Goal: Share content: Share content

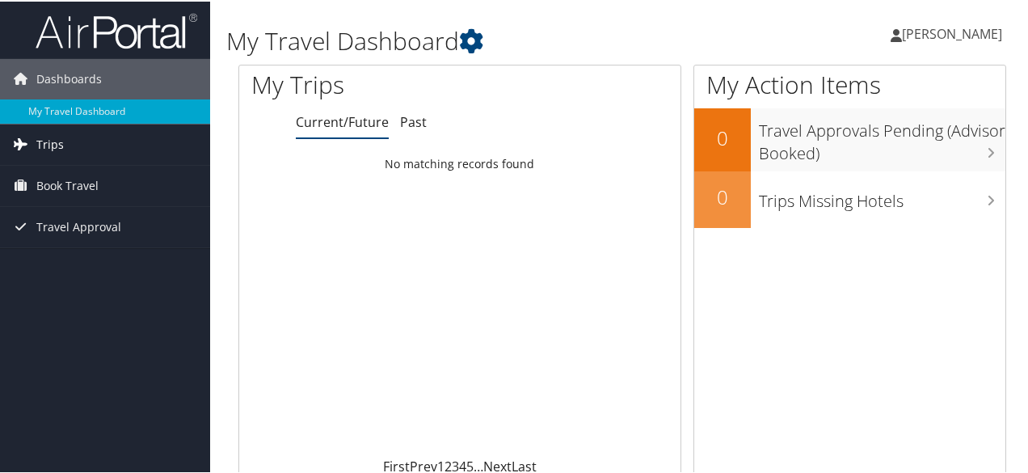
click at [79, 133] on link "Trips" at bounding box center [105, 143] width 210 height 40
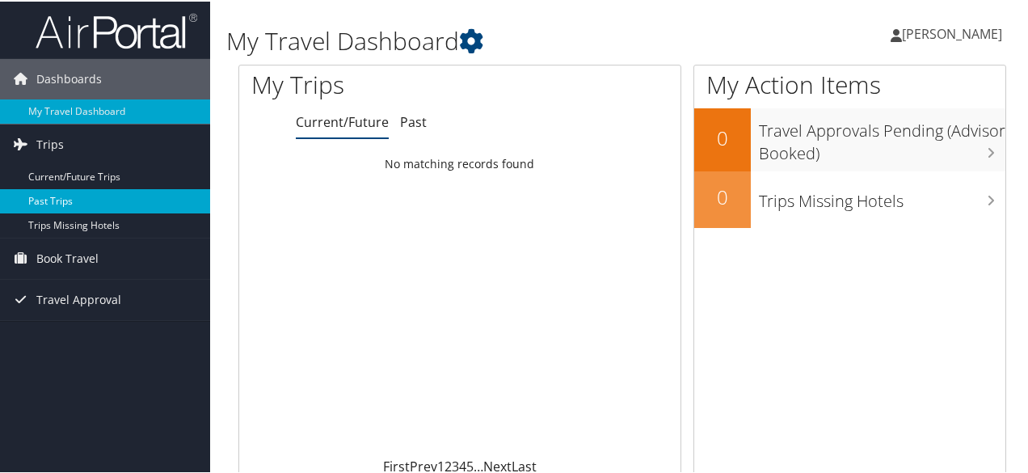
click at [71, 194] on link "Past Trips" at bounding box center [105, 199] width 210 height 24
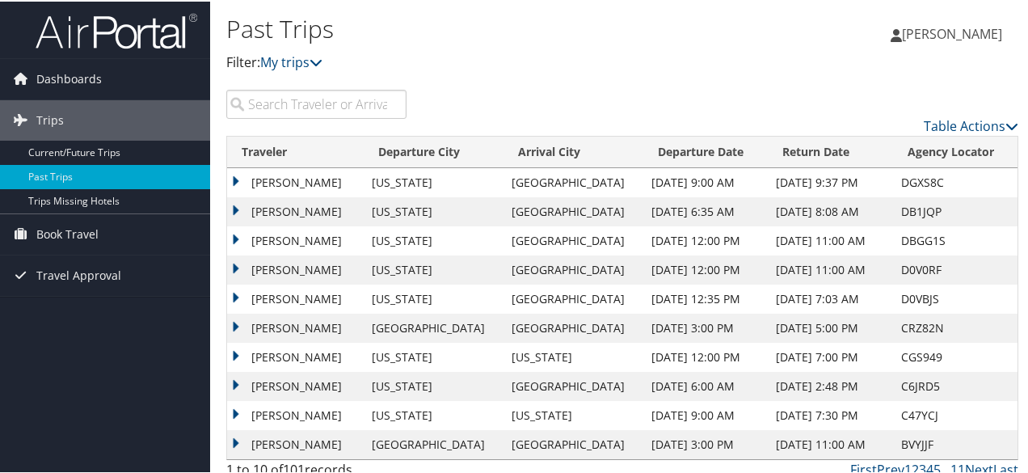
click at [345, 178] on td "[PERSON_NAME]" at bounding box center [295, 180] width 137 height 29
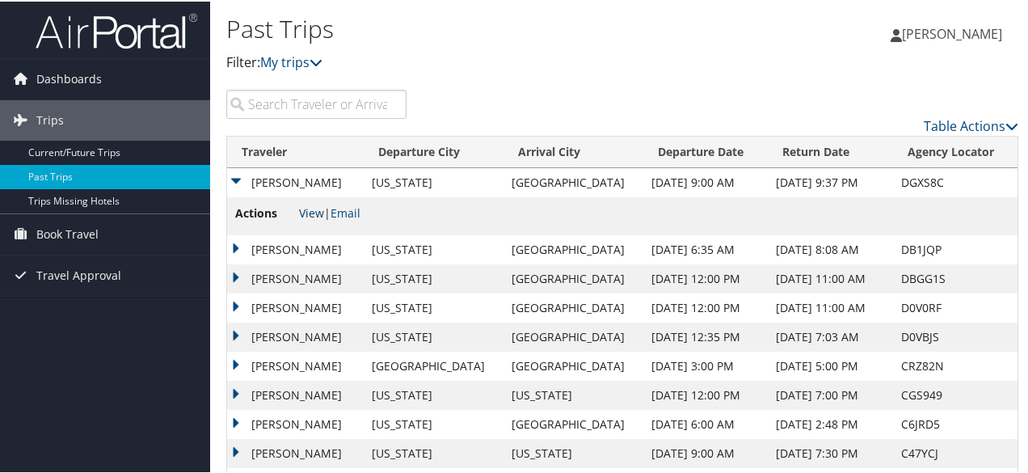
click at [307, 206] on link "View" at bounding box center [311, 211] width 25 height 15
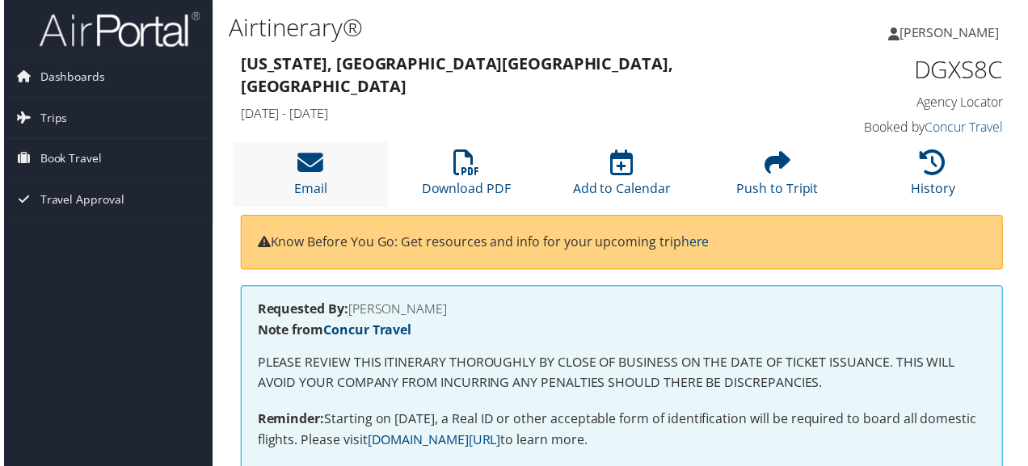
click at [305, 150] on li "Email" at bounding box center [308, 175] width 157 height 65
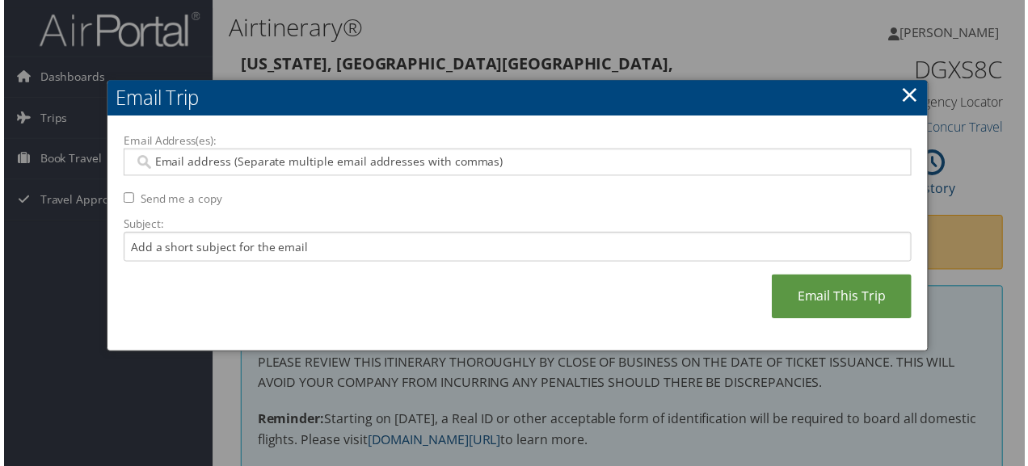
click at [449, 160] on input "Email Address(es):" at bounding box center [517, 163] width 773 height 16
type input "pct8re@virginia.edu"
click at [645, 254] on input "Subject:" at bounding box center [517, 249] width 794 height 30
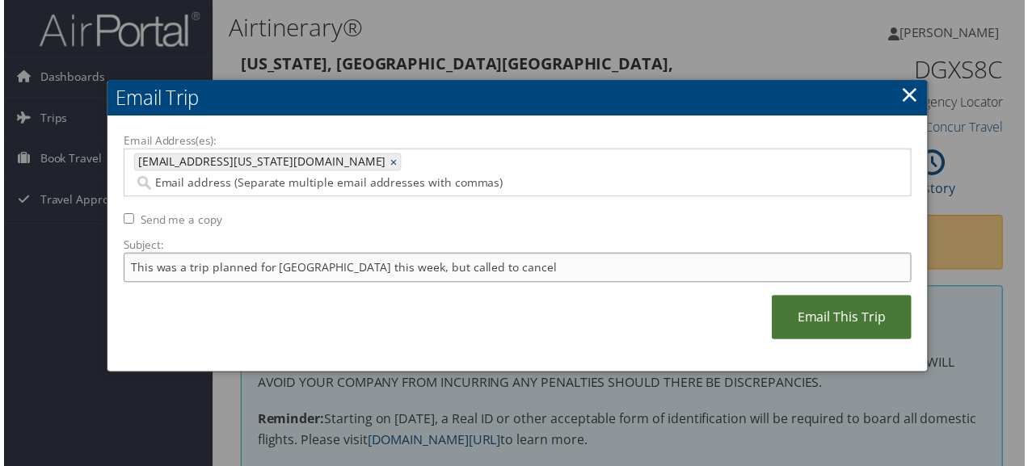
type input "This was a trip planned for NYC this week, but called to cancel"
click at [821, 297] on link "Email This Trip" at bounding box center [843, 319] width 141 height 44
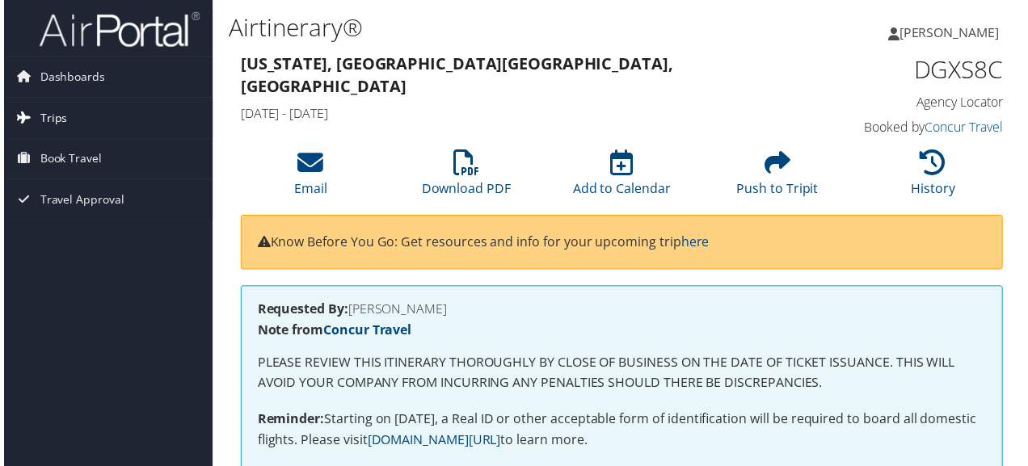
click at [67, 124] on link "Trips" at bounding box center [105, 119] width 210 height 40
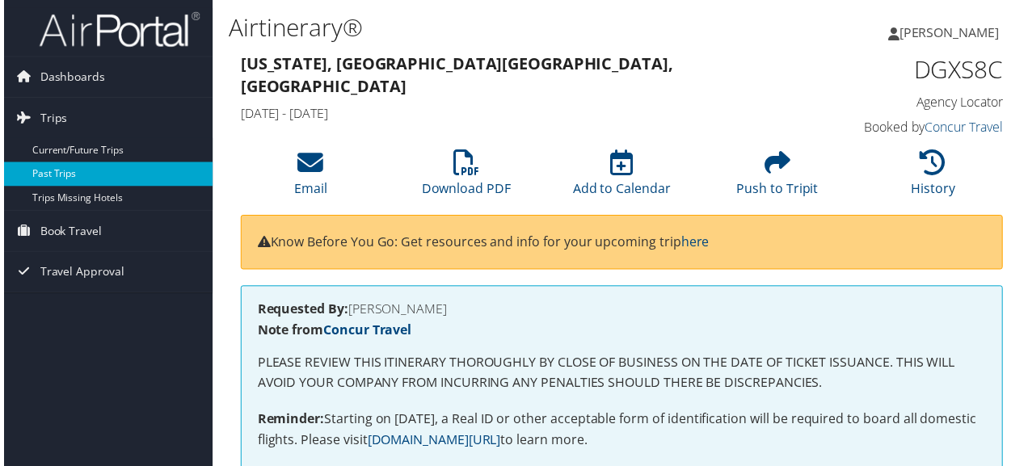
click at [58, 172] on link "Past Trips" at bounding box center [105, 175] width 210 height 24
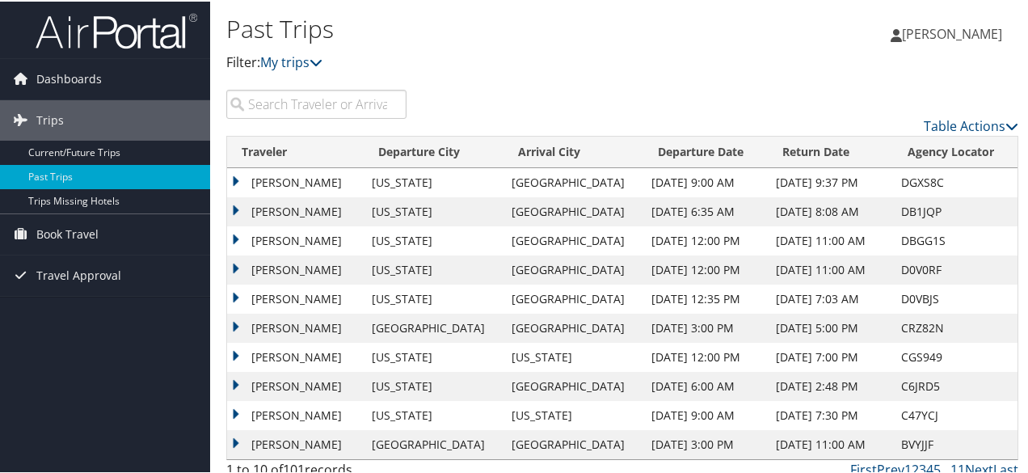
click at [343, 204] on td "[PERSON_NAME]" at bounding box center [295, 210] width 137 height 29
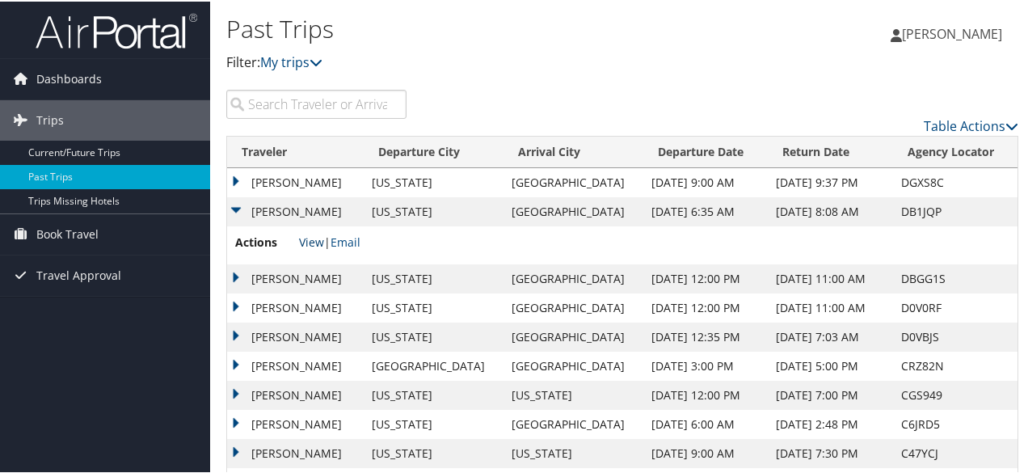
click at [307, 240] on link "View" at bounding box center [311, 240] width 25 height 15
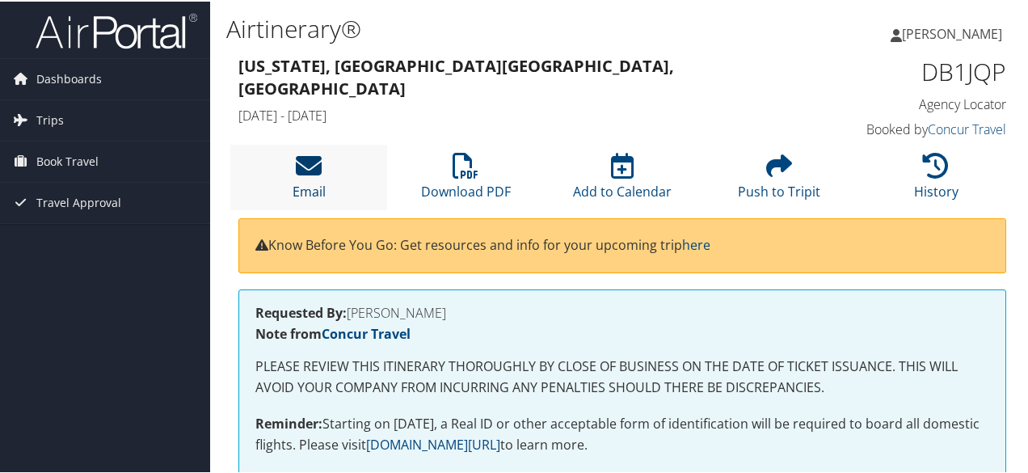
click at [317, 175] on icon at bounding box center [309, 164] width 26 height 26
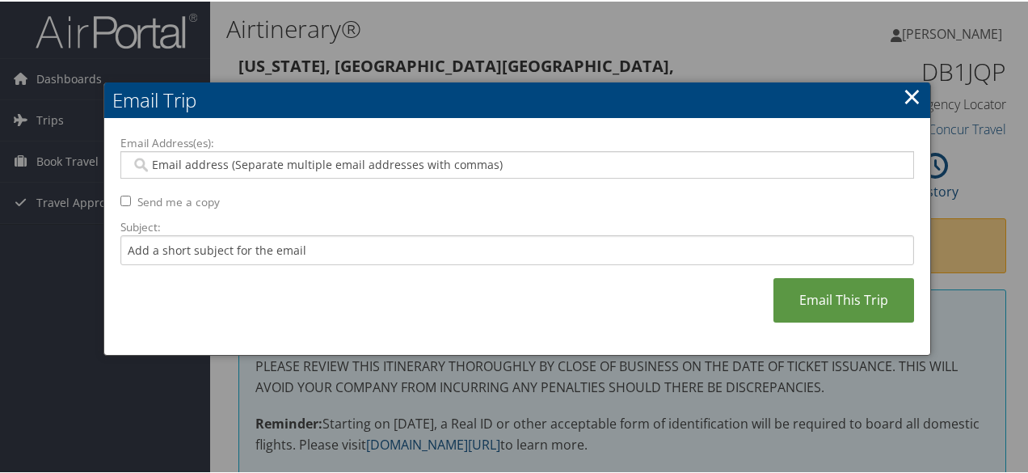
click at [396, 156] on input "Email Address(es):" at bounding box center [517, 163] width 773 height 16
type input "o"
type input "[EMAIL_ADDRESS][US_STATE][DOMAIN_NAME]"
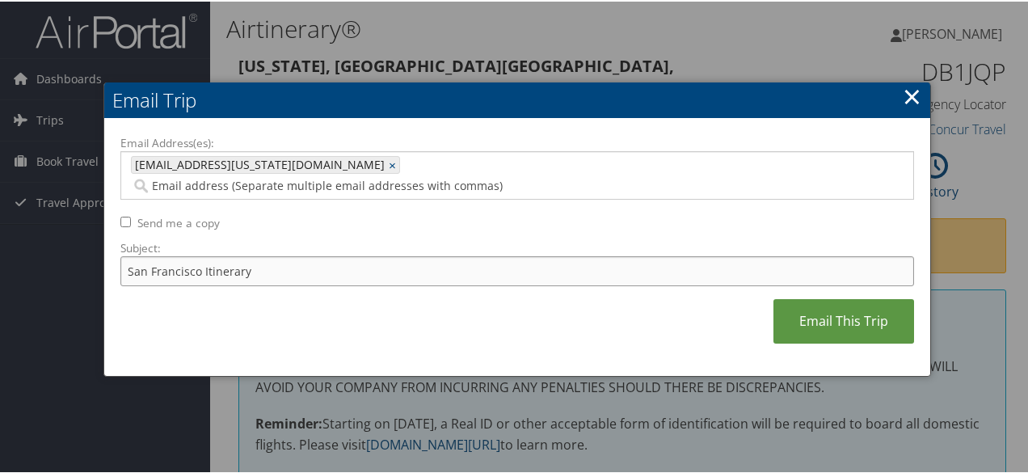
type input "San Francisco Itinerary"
click at [820, 297] on link "Email This Trip" at bounding box center [843, 319] width 141 height 44
